Goal: Find specific fact: Find specific fact

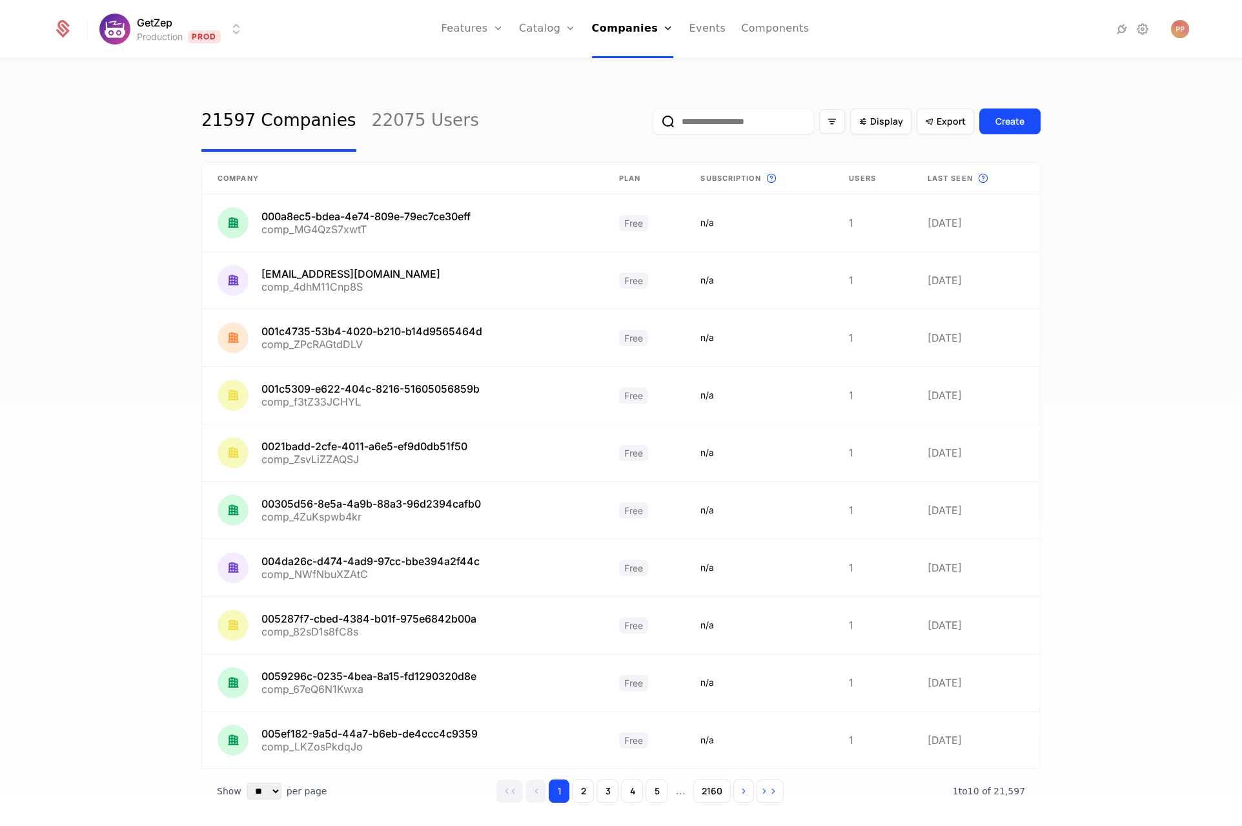
click at [724, 122] on input "email" at bounding box center [733, 121] width 161 height 26
paste input "**********"
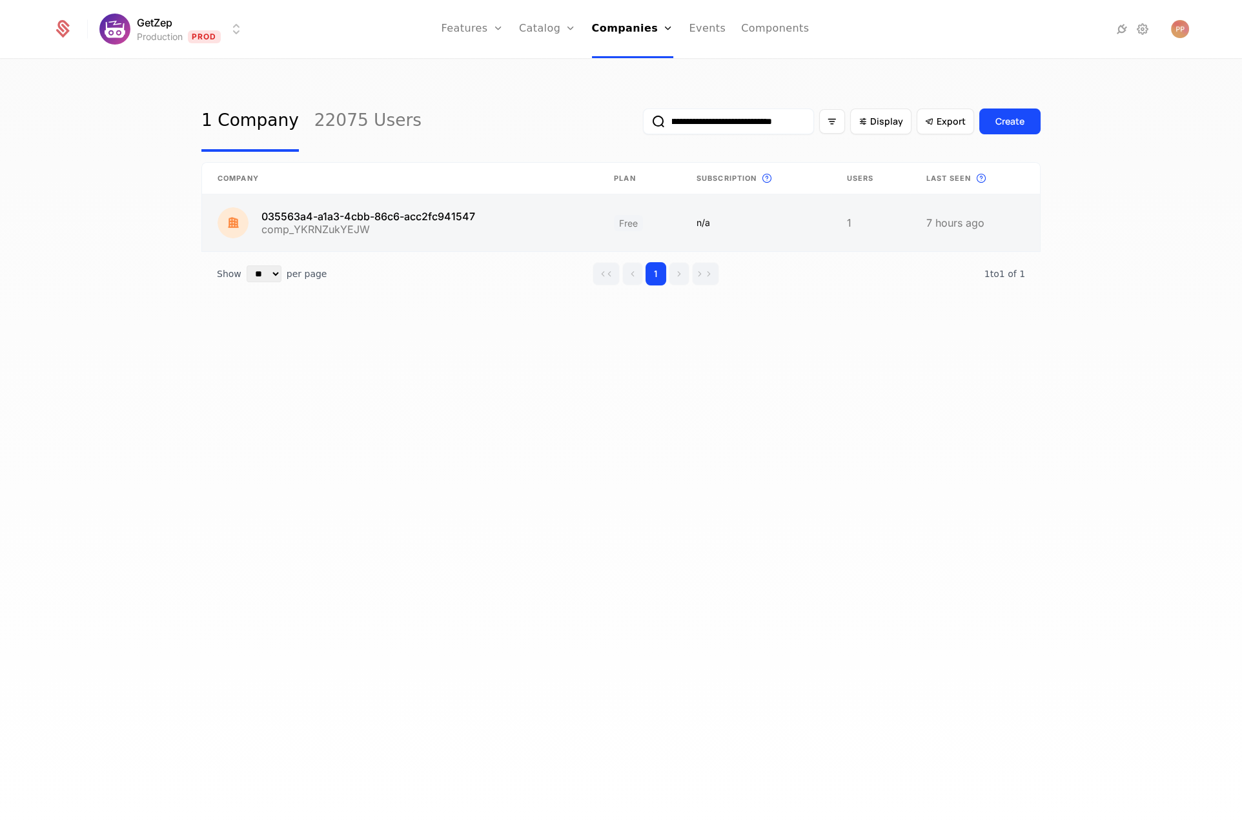
type input "**********"
click at [431, 208] on link at bounding box center [400, 222] width 396 height 57
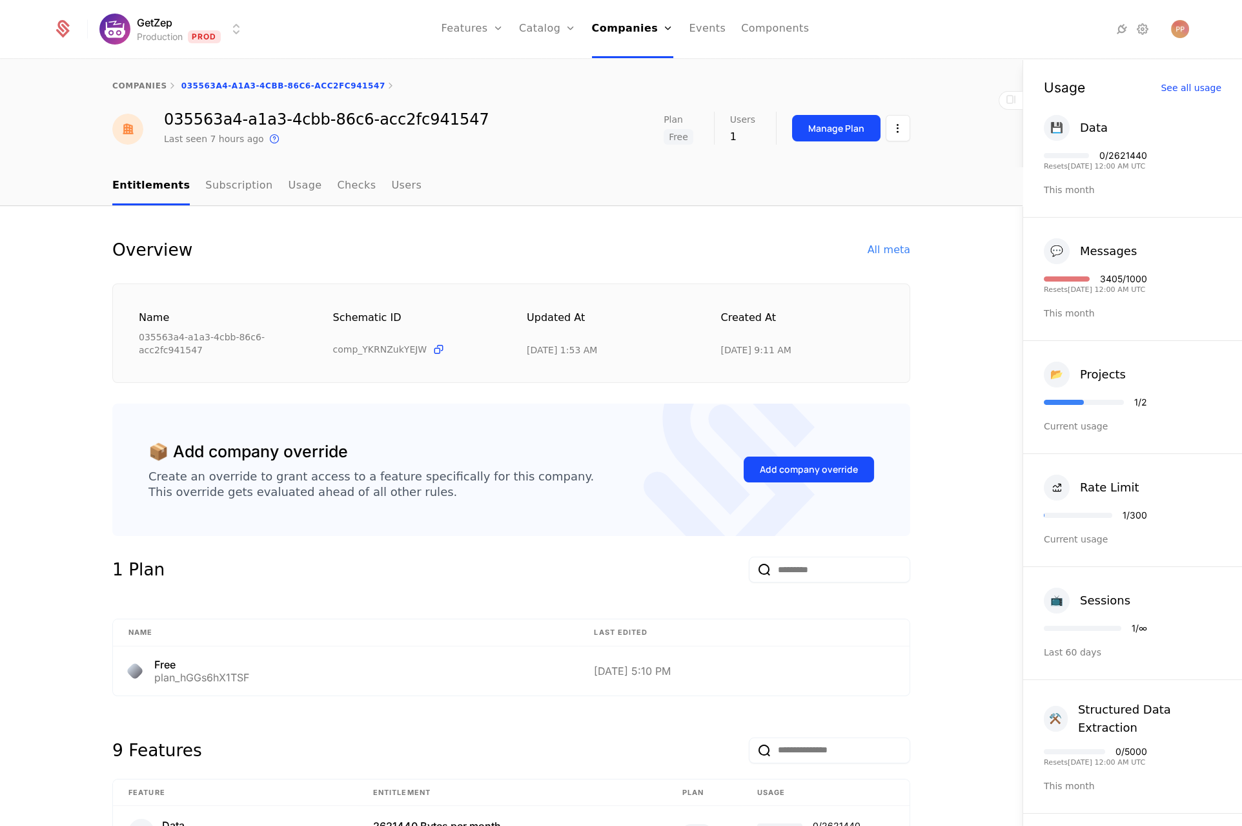
click at [811, 248] on div "Overview All meta" at bounding box center [511, 250] width 798 height 26
click at [882, 247] on div "All meta" at bounding box center [889, 249] width 43 height 15
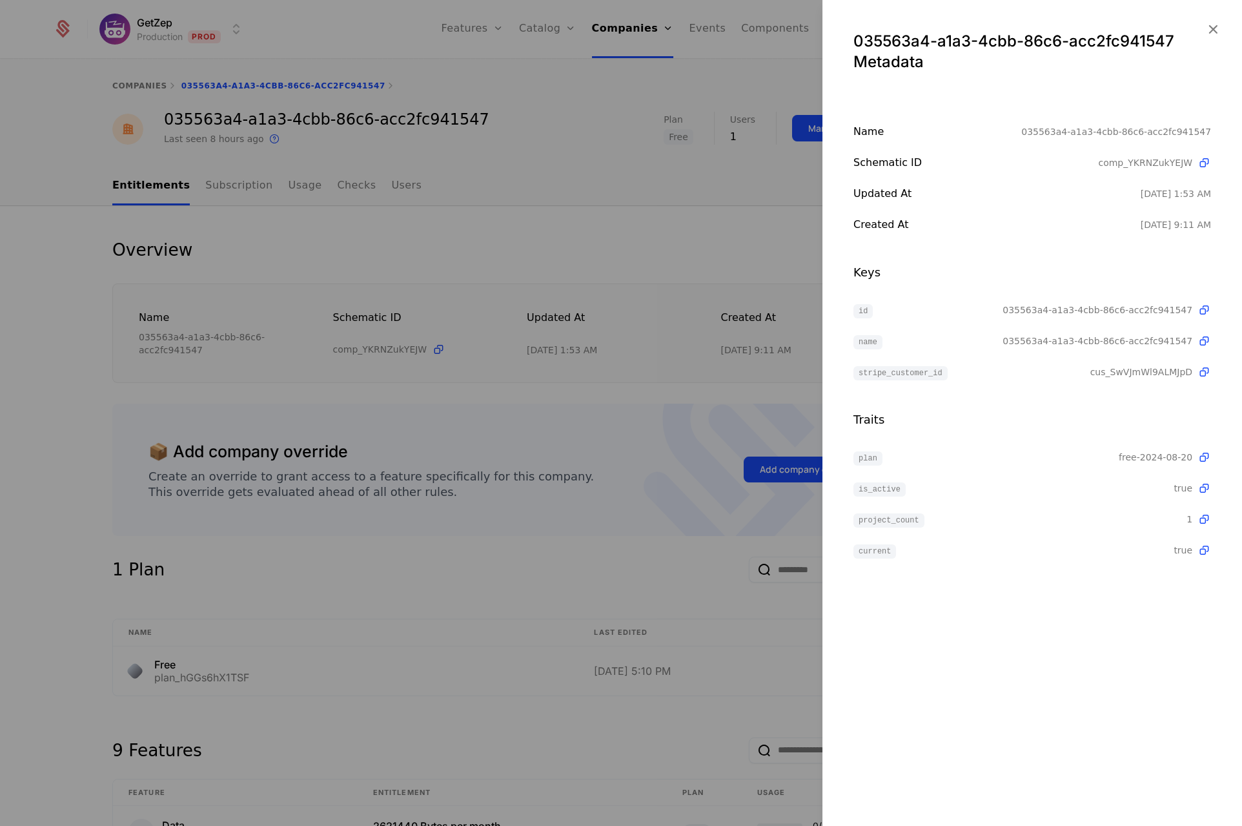
click at [377, 216] on div at bounding box center [621, 413] width 1242 height 826
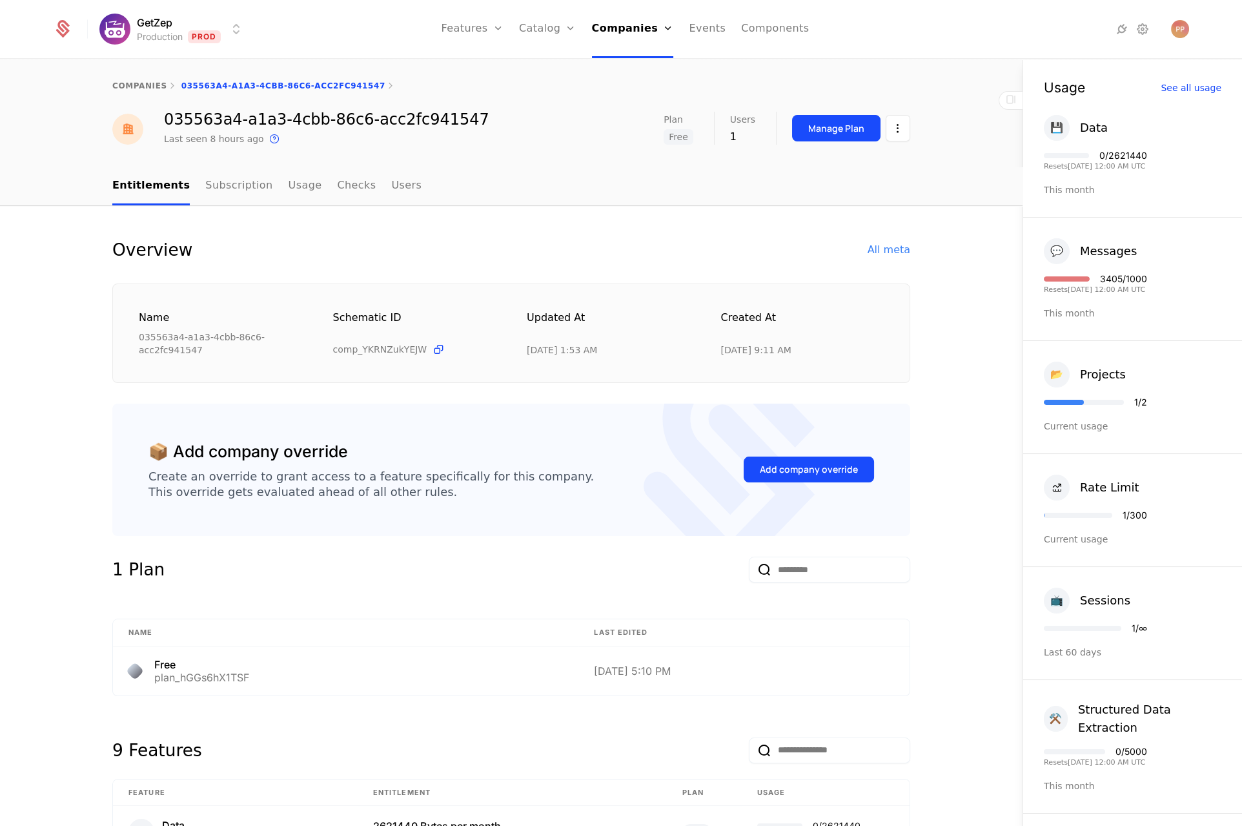
click at [355, 113] on div "035563a4-a1a3-4cbb-86c6-acc2fc941547" at bounding box center [326, 119] width 325 height 15
copy div "035563a4-a1a3-4cbb-86c6-acc2fc941547"
click at [489, 186] on nav "Entitlements Subscription Usage Checks Users" at bounding box center [511, 186] width 798 height 38
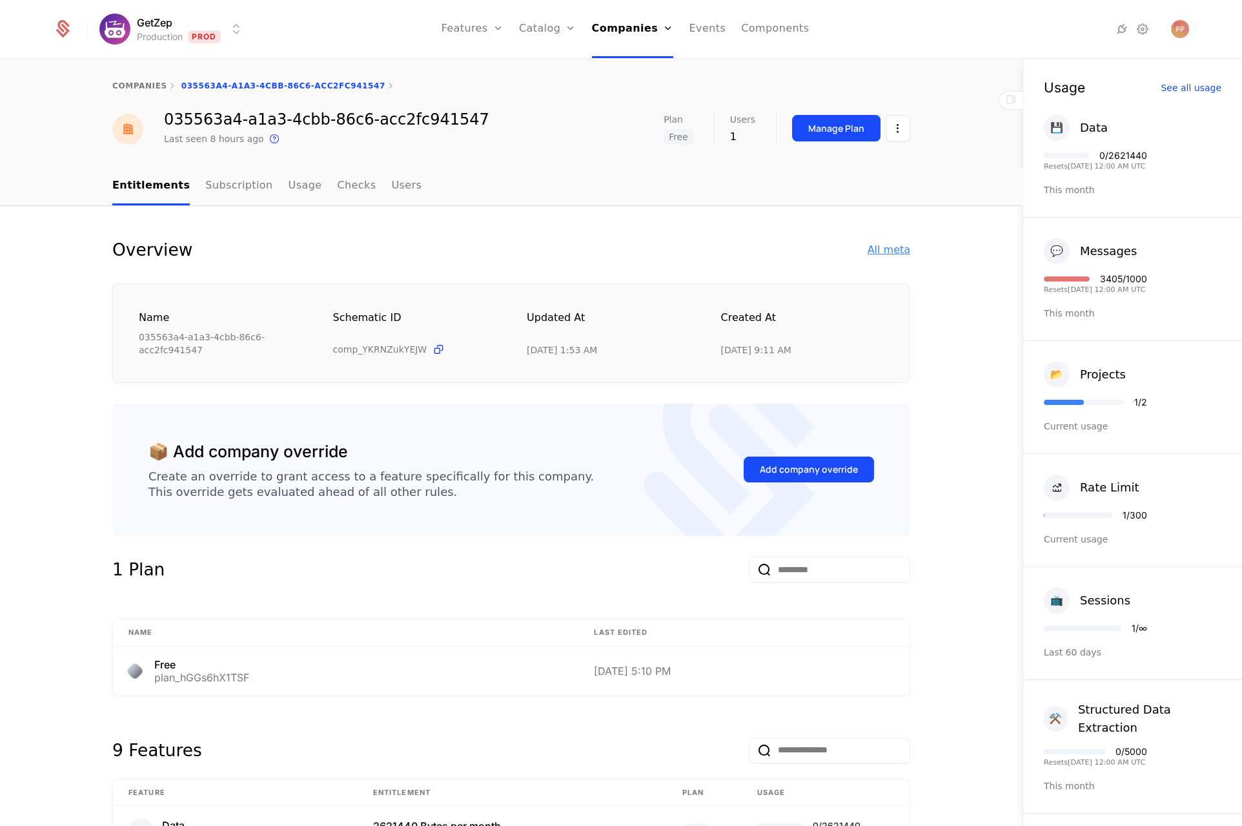
click at [889, 257] on div "All meta" at bounding box center [889, 249] width 43 height 15
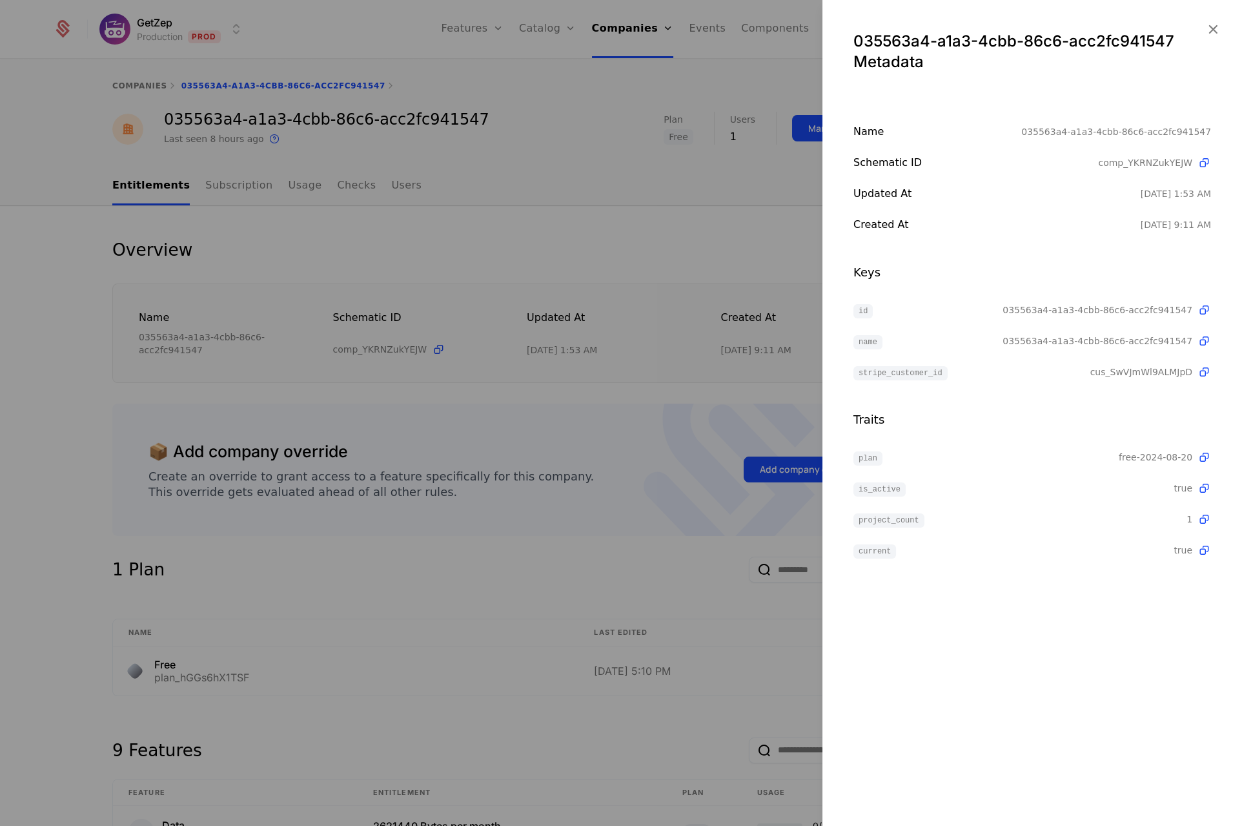
click at [1025, 307] on span "035563a4-a1a3-4cbb-86c6-acc2fc941547" at bounding box center [1097, 309] width 190 height 13
copy span "035563a4-a1a3-4cbb-86c6-acc2fc941547"
click at [622, 271] on div at bounding box center [621, 413] width 1242 height 826
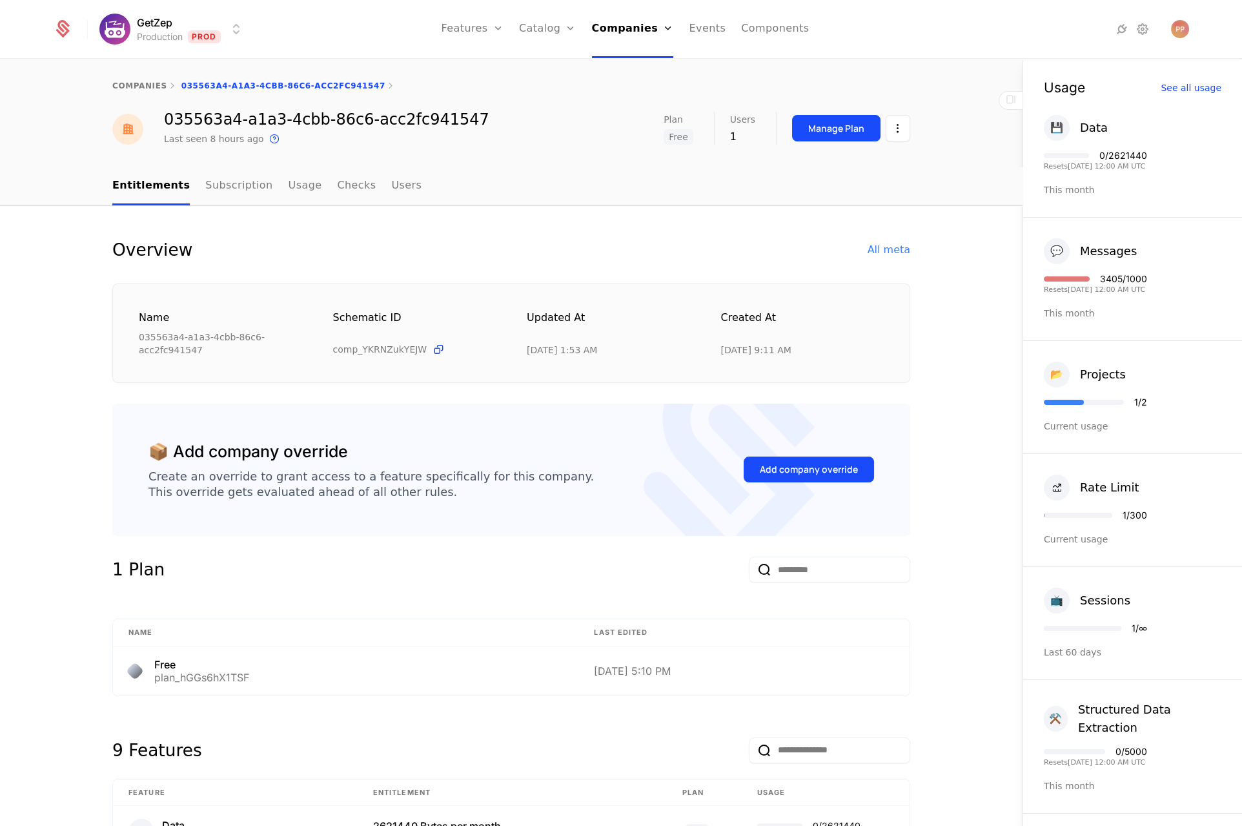
click at [535, 194] on nav "Entitlements Subscription Usage Checks Users" at bounding box center [511, 186] width 798 height 38
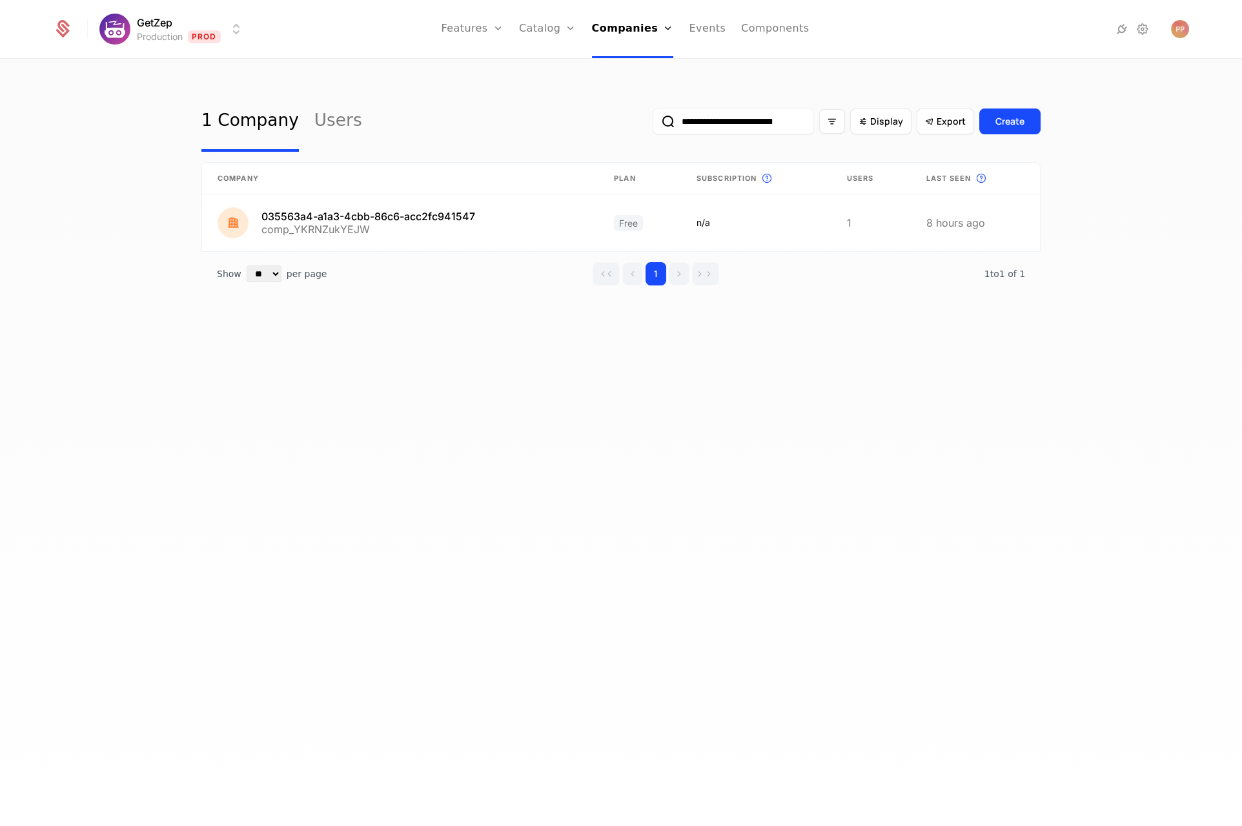
click at [726, 121] on input "**********" at bounding box center [733, 121] width 161 height 26
paste input "**********"
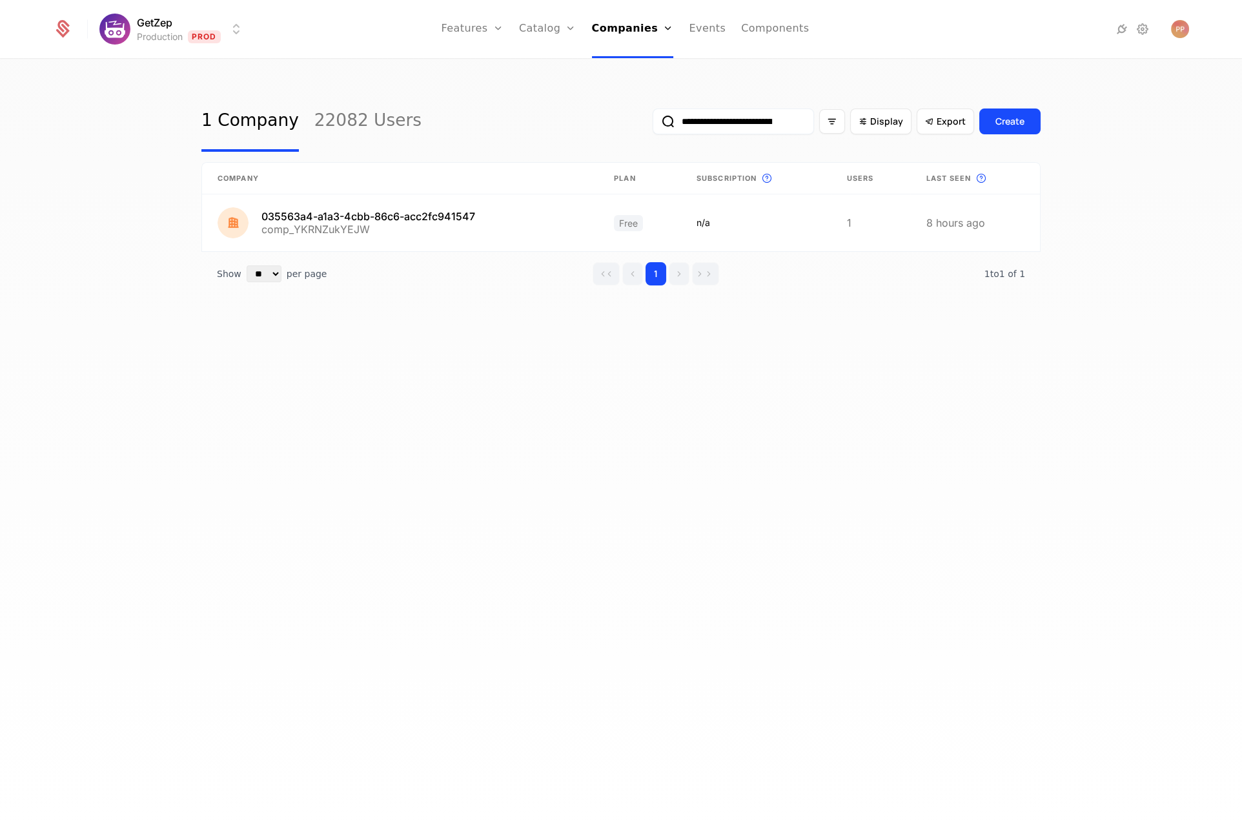
scroll to position [0, 83]
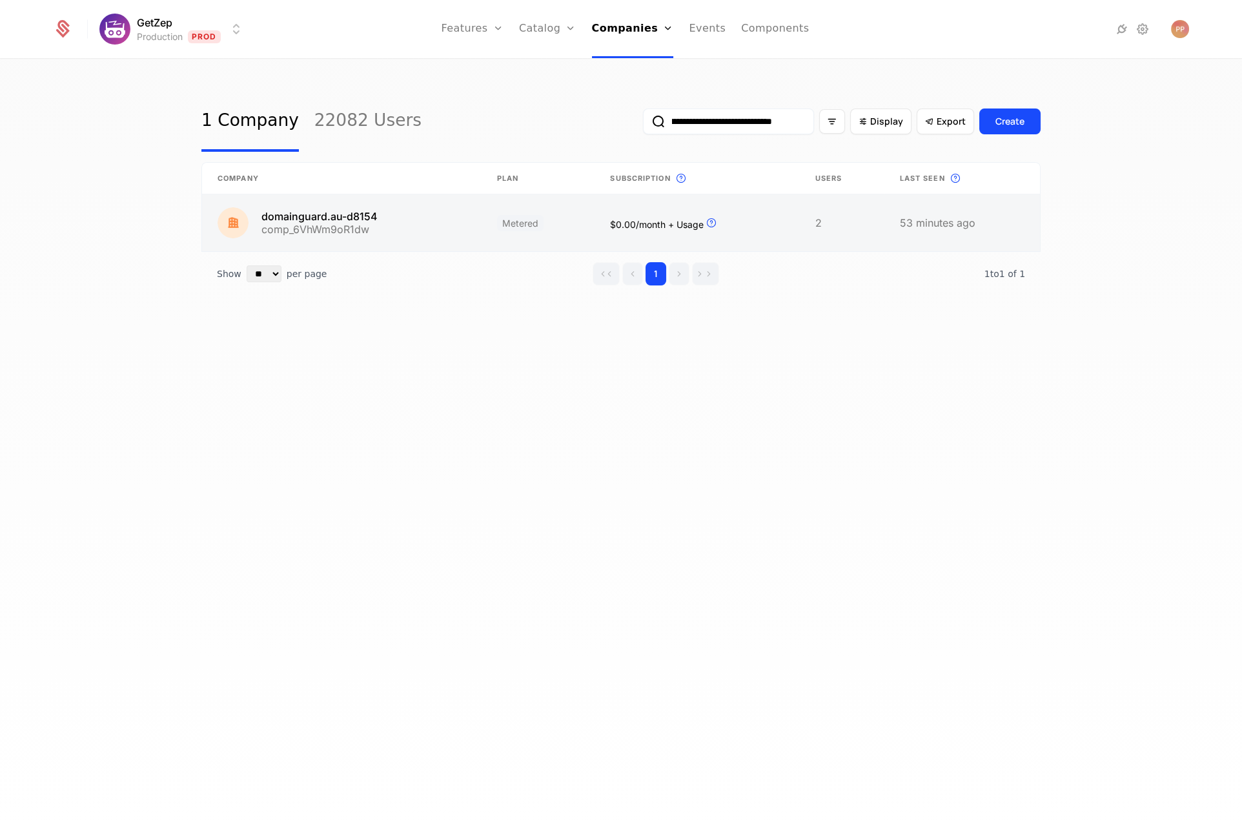
type input "**********"
click at [431, 231] on link at bounding box center [341, 222] width 279 height 57
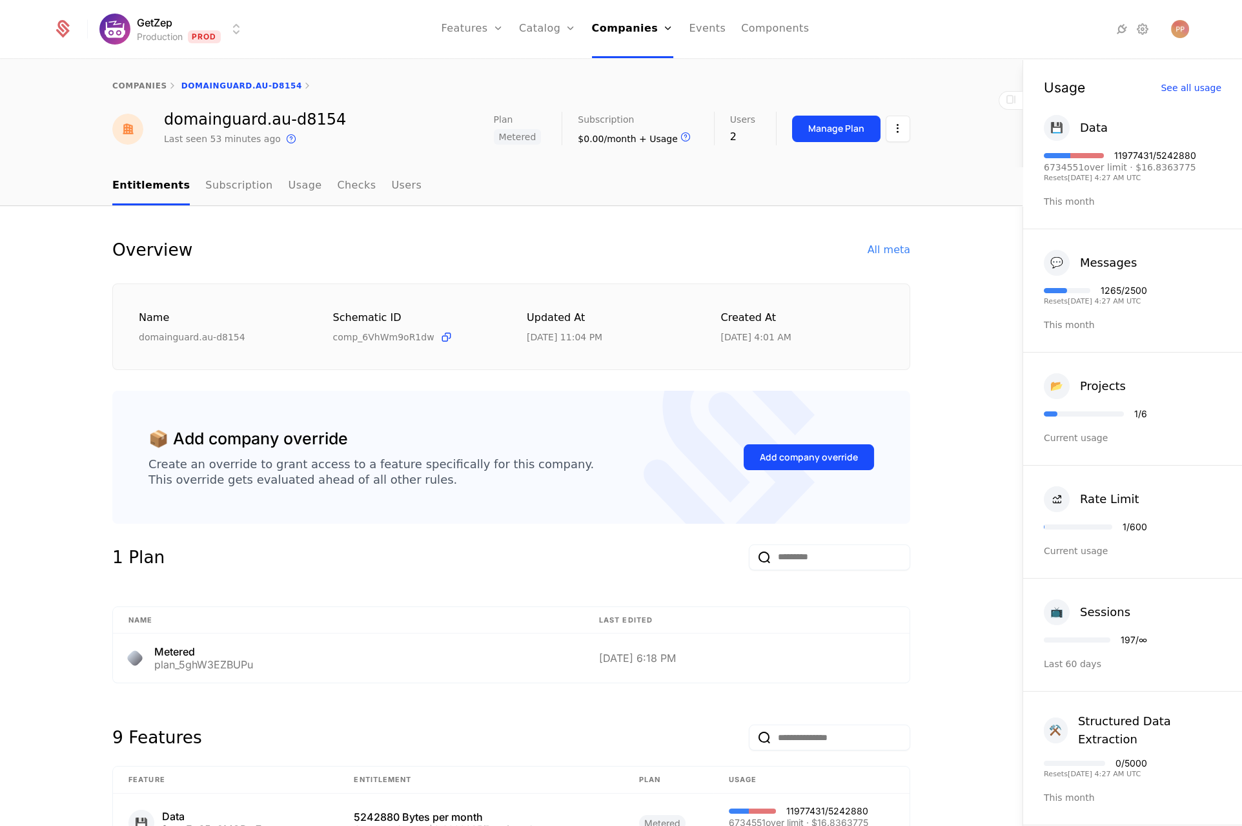
click at [214, 117] on div "domainguard.au-d8154" at bounding box center [255, 119] width 182 height 15
copy div "domainguard.au-d8154"
click at [656, 210] on div "Overview All meta Name domainguard.au-d8154 Schematic ID comp_6VhWm9oR1dw Updat…" at bounding box center [511, 796] width 1022 height 1181
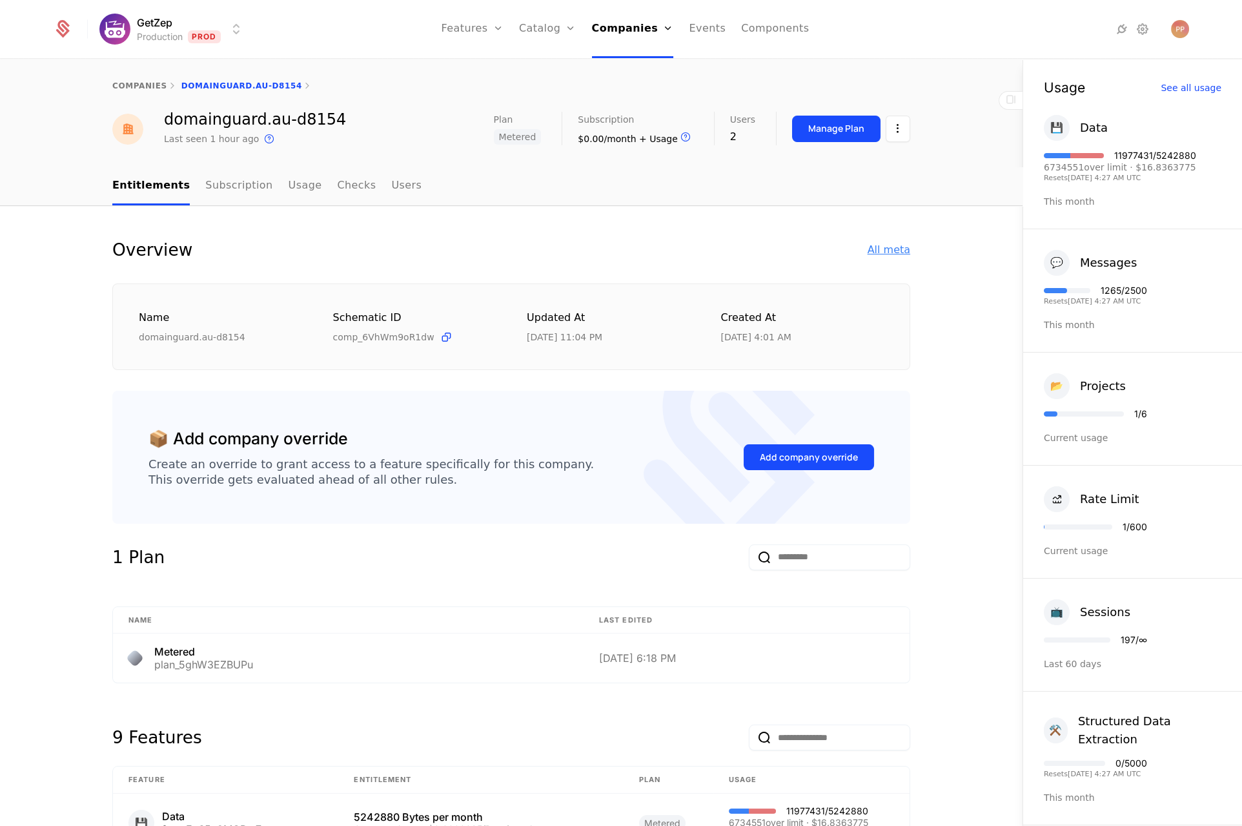
click at [893, 242] on div "All meta" at bounding box center [889, 249] width 43 height 15
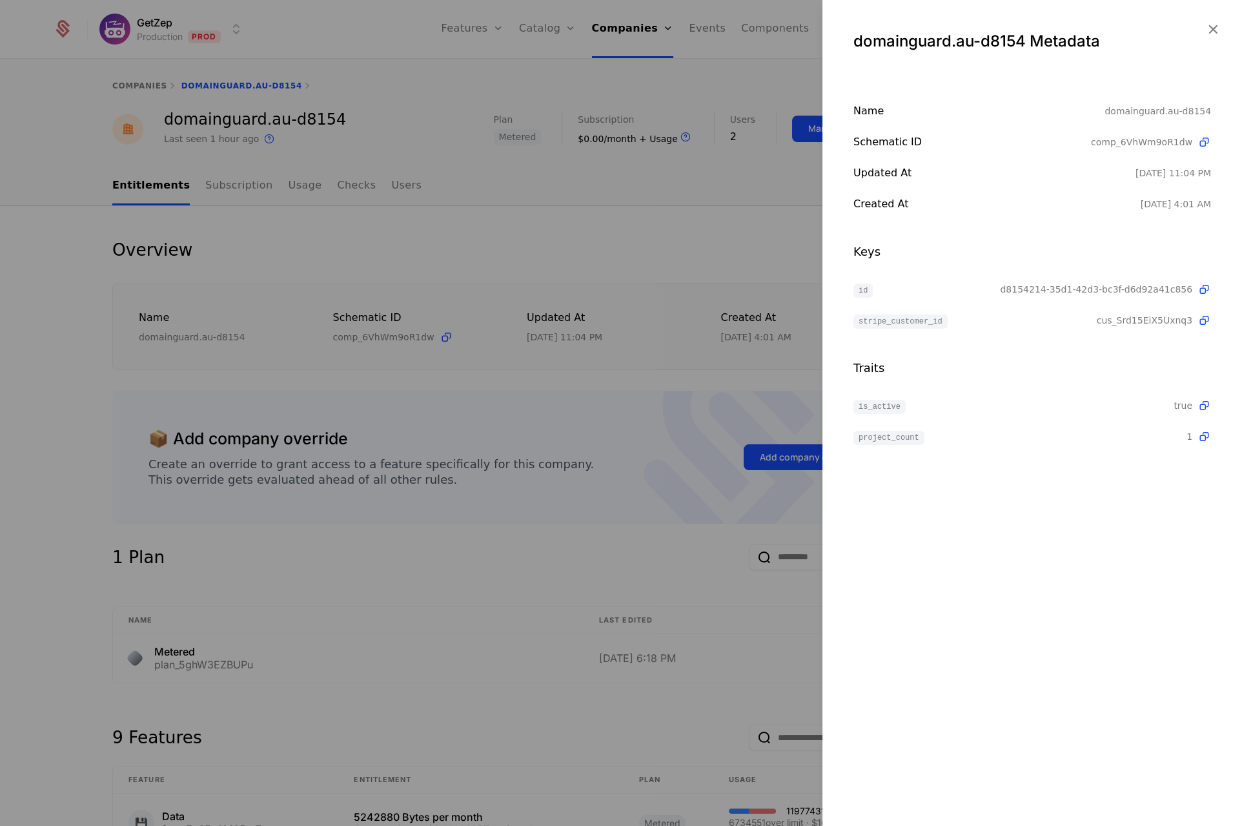
click at [1072, 289] on span "d8154214-35d1-42d3-bc3f-d6d92a41c856" at bounding box center [1096, 289] width 192 height 13
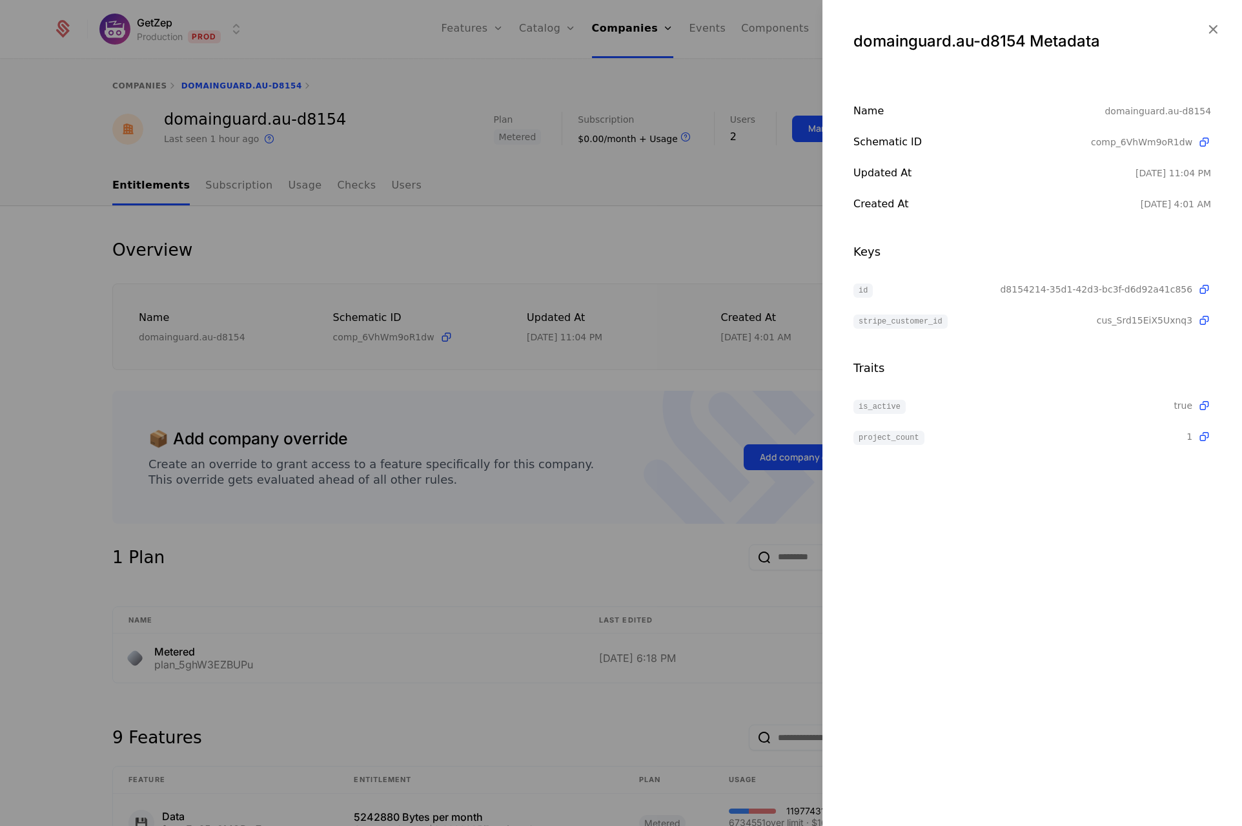
click at [136, 380] on div at bounding box center [621, 413] width 1242 height 826
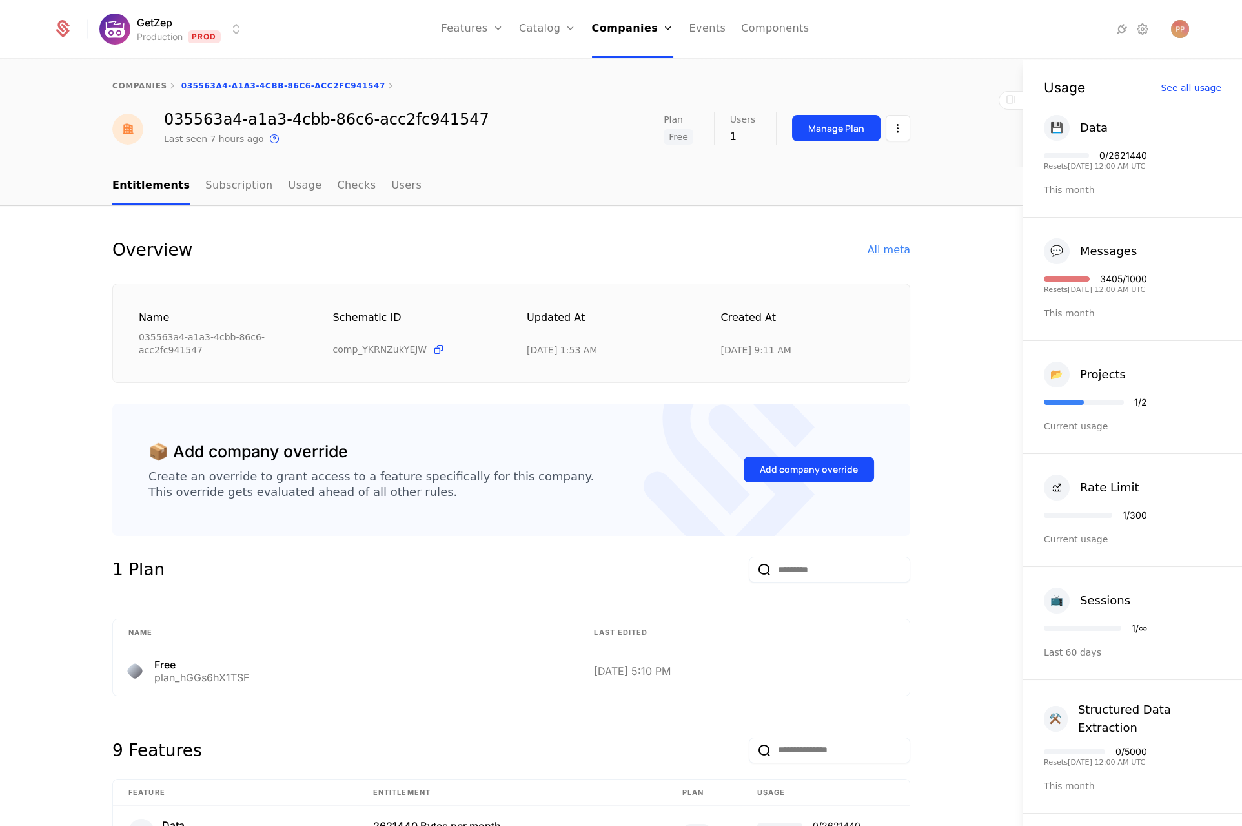
click at [879, 247] on div "All meta" at bounding box center [889, 249] width 43 height 15
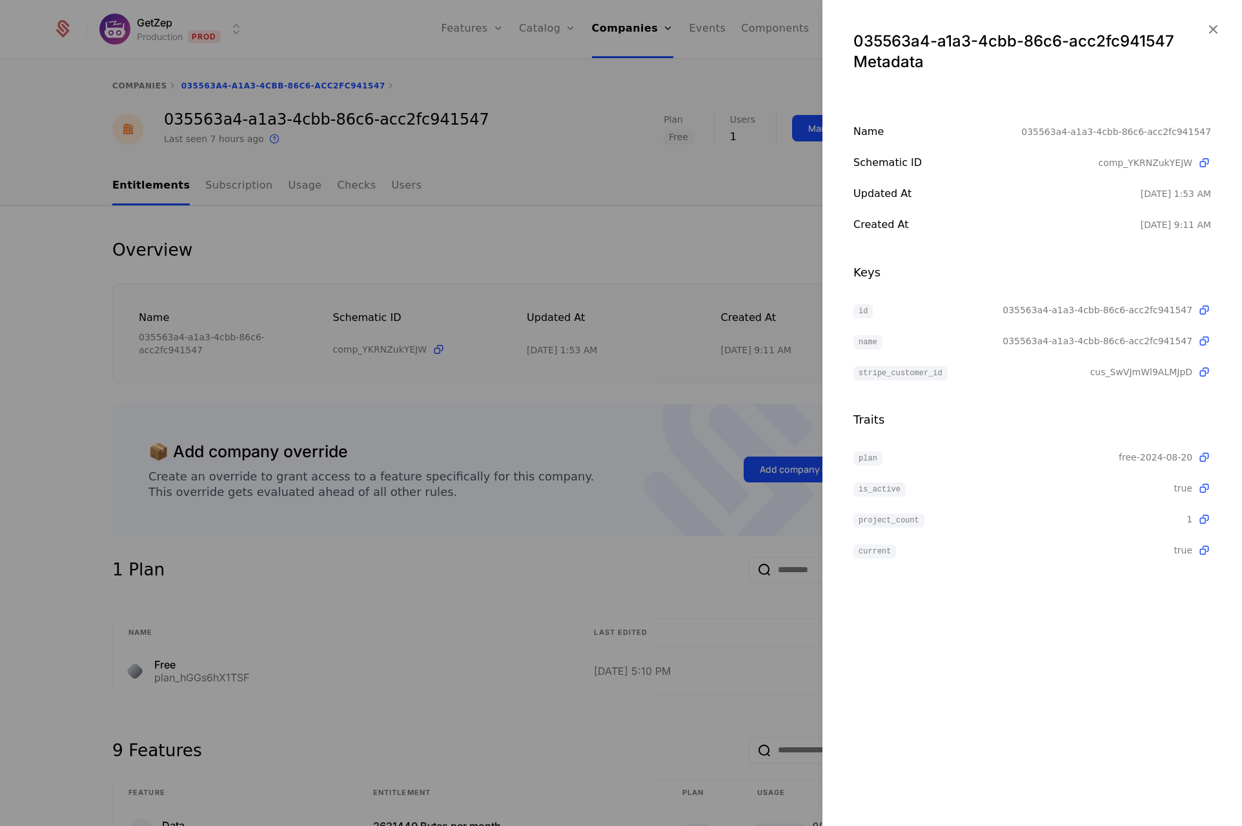
click at [1039, 307] on span "035563a4-a1a3-4cbb-86c6-acc2fc941547" at bounding box center [1097, 309] width 190 height 13
copy span "035563a4-a1a3-4cbb-86c6-acc2fc941547"
click at [560, 184] on div at bounding box center [621, 413] width 1242 height 826
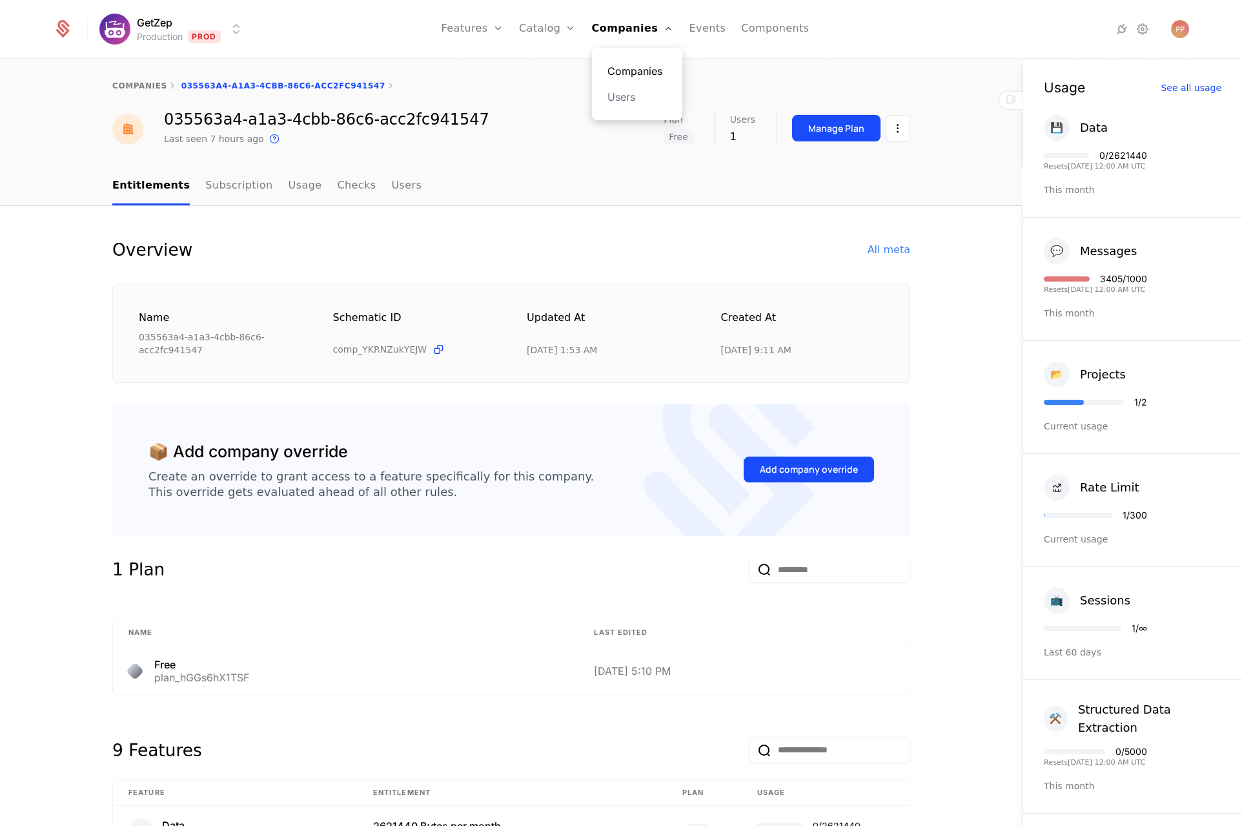
click at [640, 75] on link "Companies" at bounding box center [636, 70] width 59 height 15
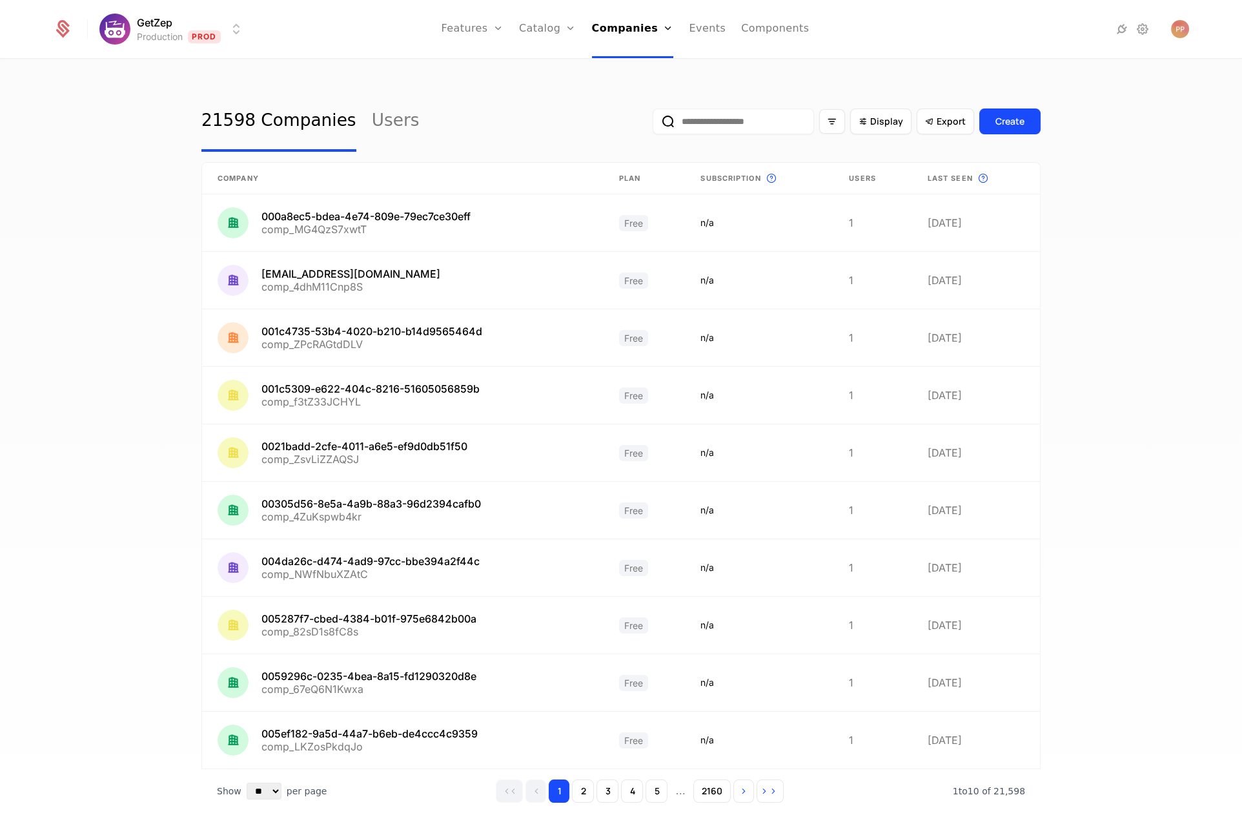
click at [735, 113] on input "email" at bounding box center [733, 121] width 161 height 26
paste input "**********"
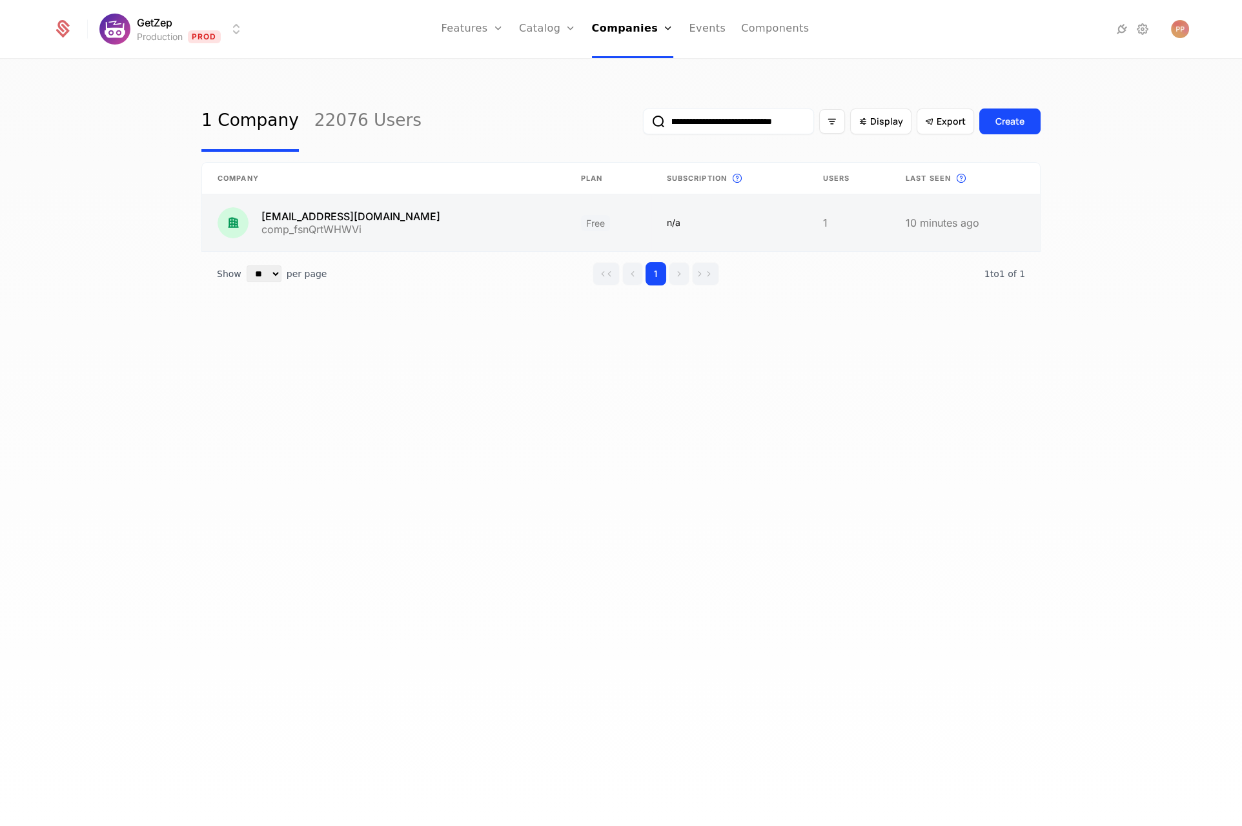
type input "**********"
click at [461, 218] on link at bounding box center [383, 222] width 363 height 57
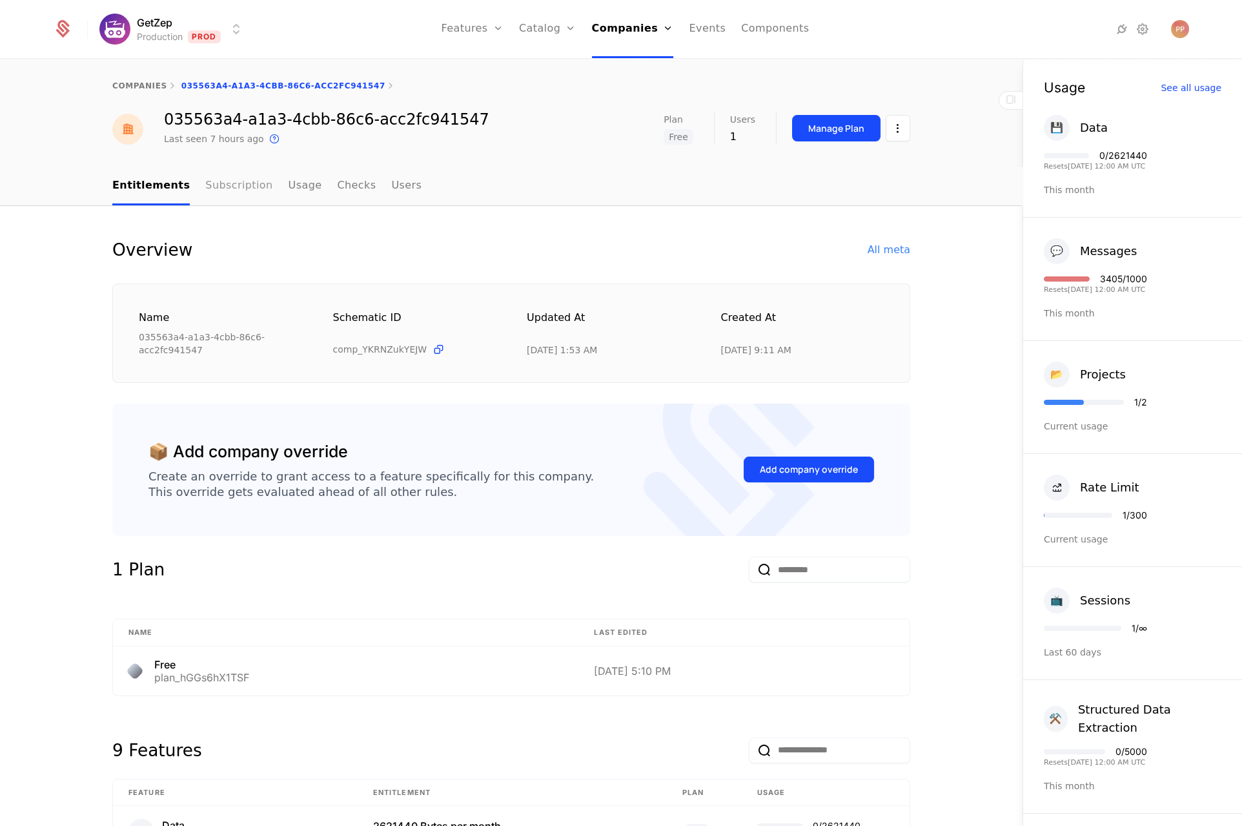
click at [219, 191] on link "Subscription" at bounding box center [238, 186] width 67 height 38
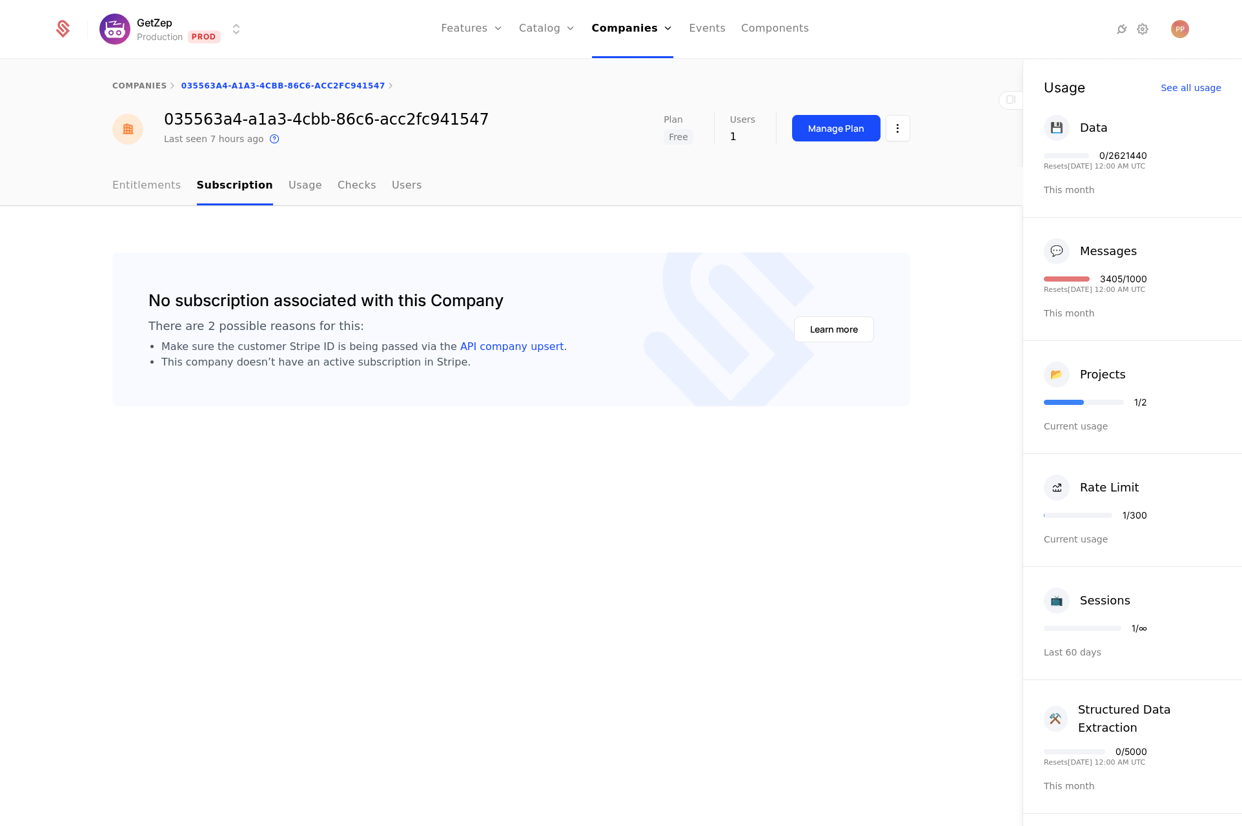
click at [139, 180] on link "Entitlements" at bounding box center [146, 186] width 69 height 38
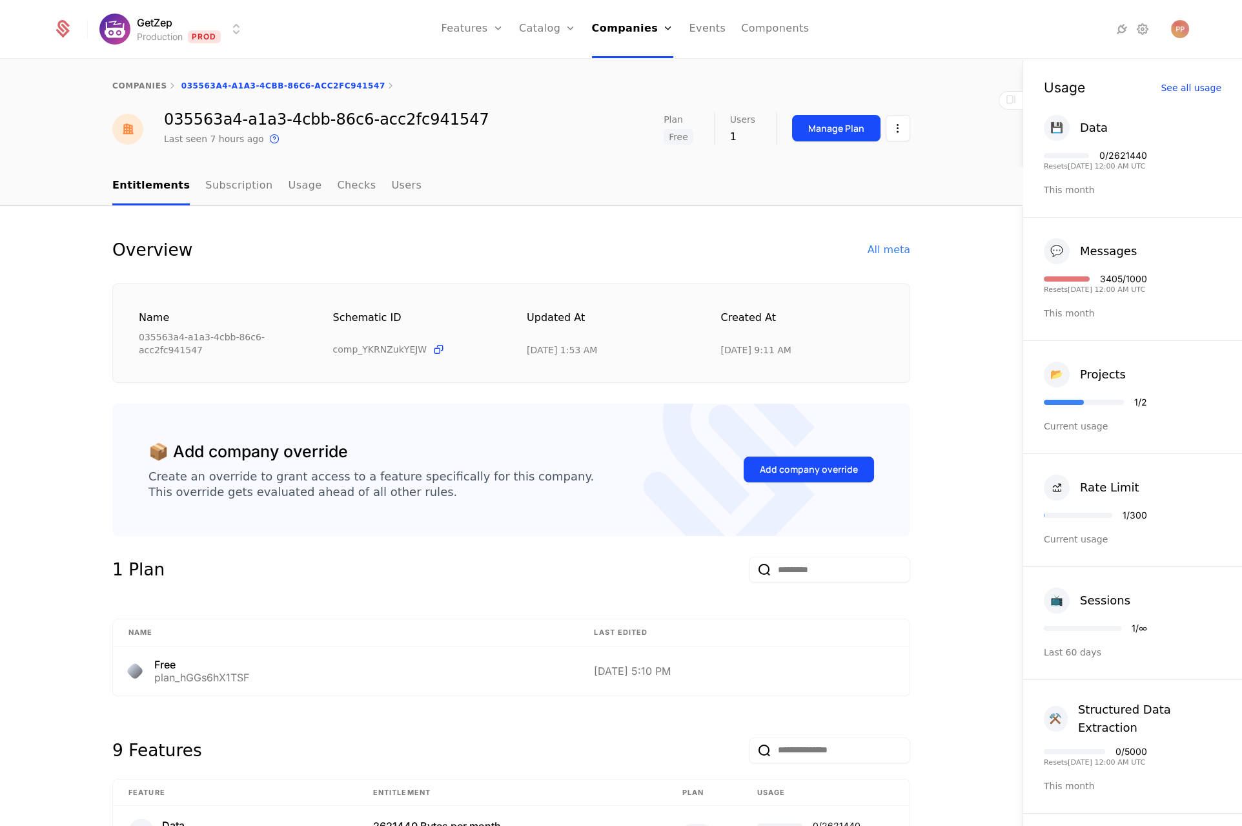
click at [410, 112] on div "035563a4-a1a3-4cbb-86c6-acc2fc941547" at bounding box center [326, 119] width 325 height 15
copy div "035563a4-a1a3-4cbb-86c6-acc2fc941547"
click at [424, 198] on nav "Entitlements Subscription Usage Checks Users" at bounding box center [511, 186] width 798 height 38
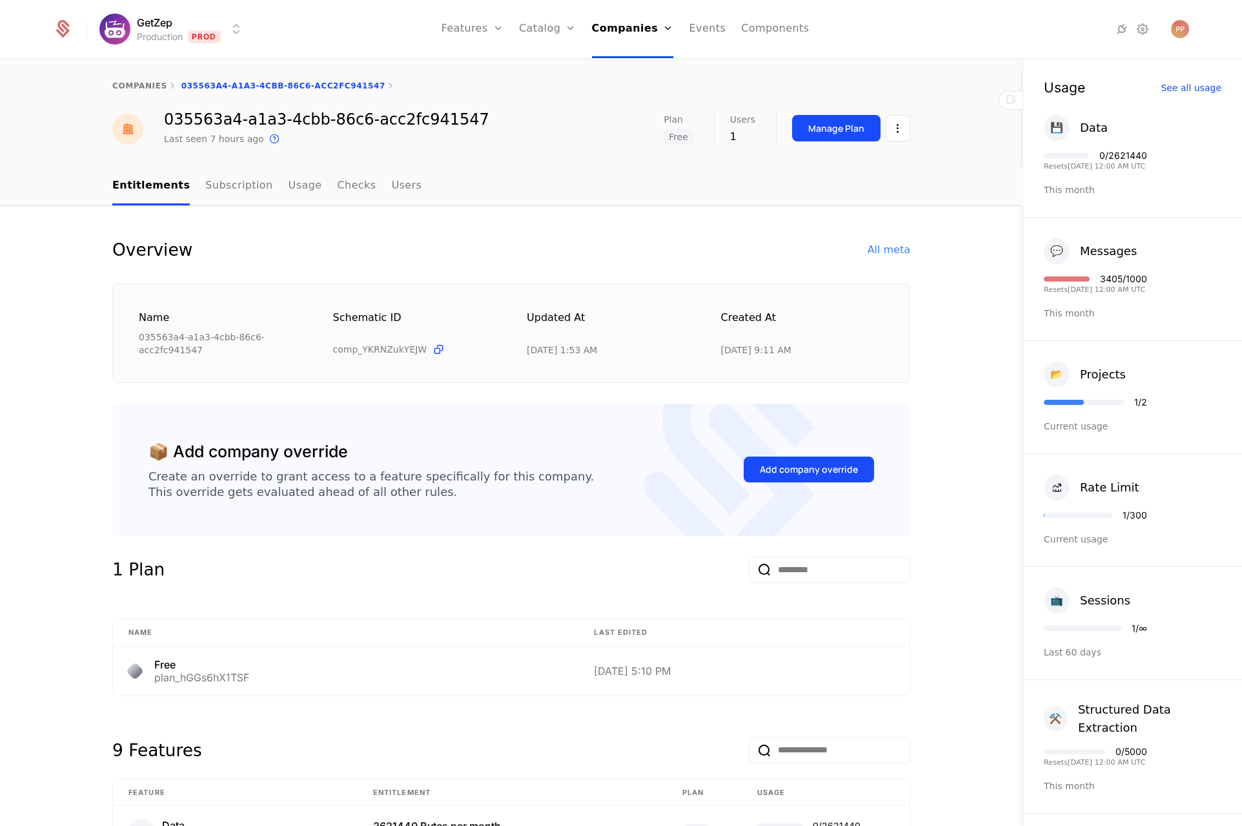
click at [442, 114] on div "035563a4-a1a3-4cbb-86c6-acc2fc941547" at bounding box center [326, 119] width 325 height 15
copy div "035563a4-a1a3-4cbb-86c6-acc2fc941547"
click at [891, 260] on div "Overview All meta" at bounding box center [511, 250] width 798 height 26
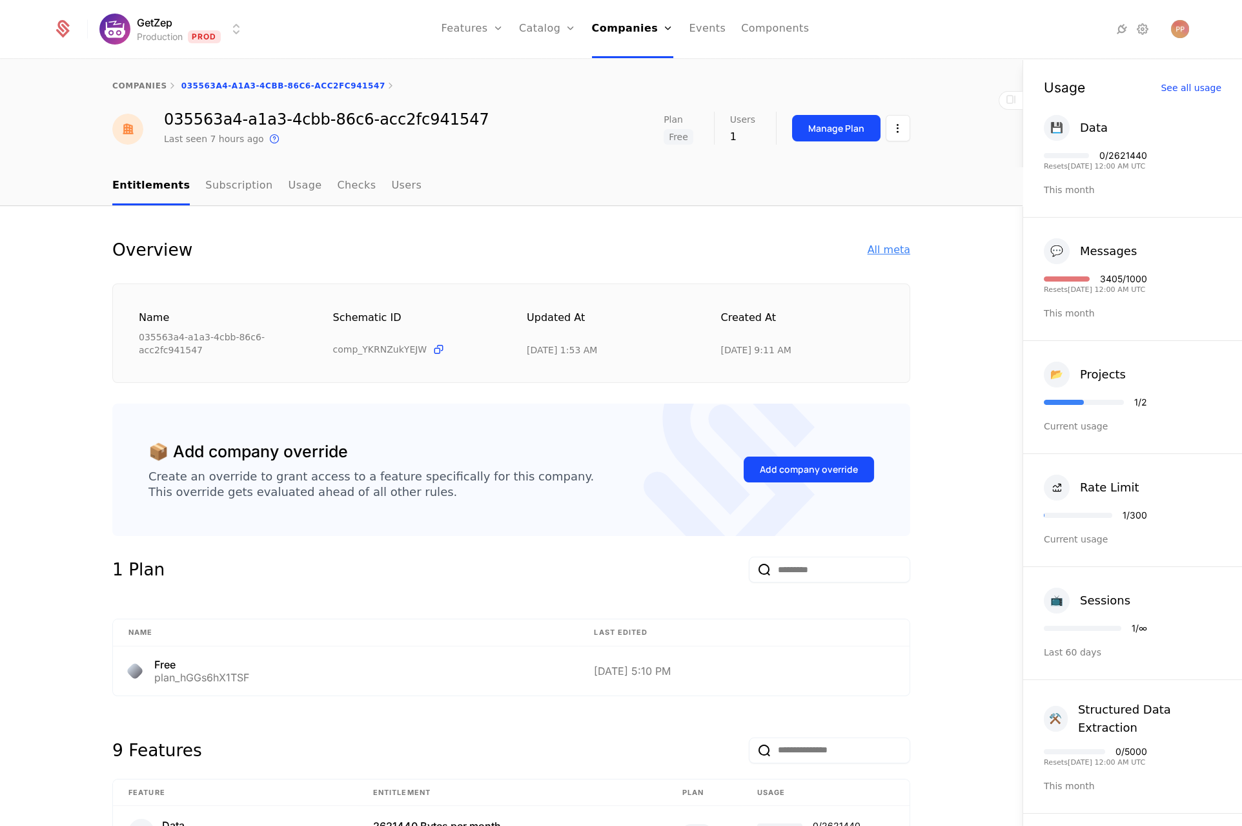
click at [893, 252] on div "All meta" at bounding box center [889, 249] width 43 height 15
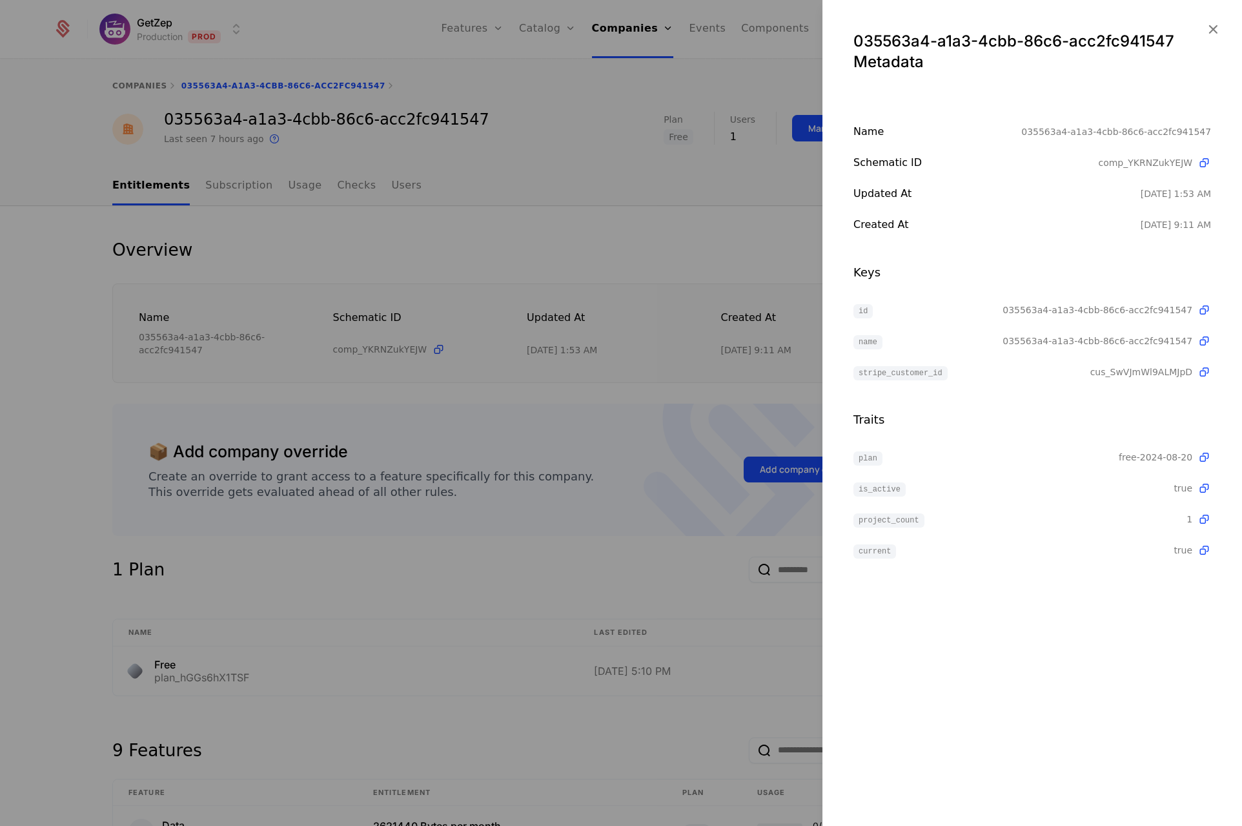
click at [1014, 308] on span "035563a4-a1a3-4cbb-86c6-acc2fc941547" at bounding box center [1097, 309] width 190 height 13
copy span "035563a4-a1a3-4cbb-86c6-acc2fc941547"
click at [563, 305] on div at bounding box center [621, 413] width 1242 height 826
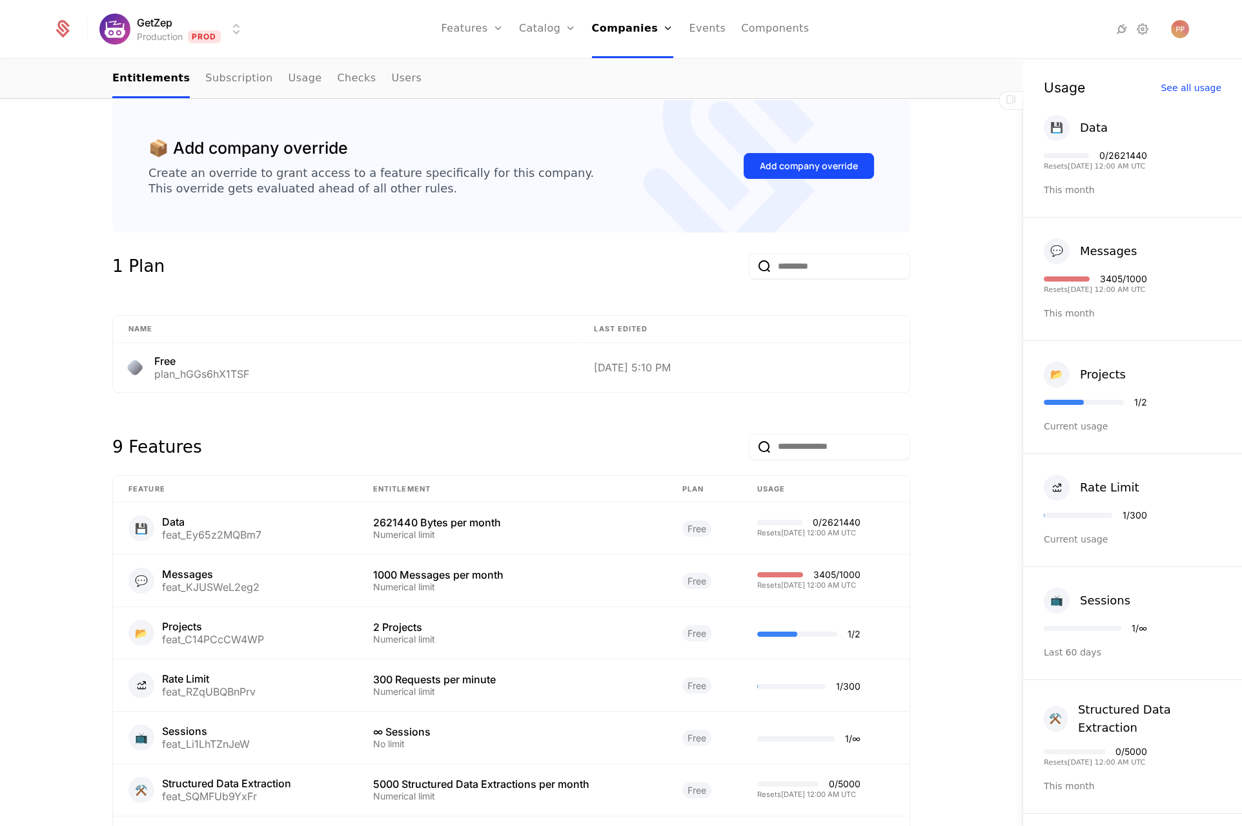
scroll to position [400, 0]
